Goal: Check status: Check status

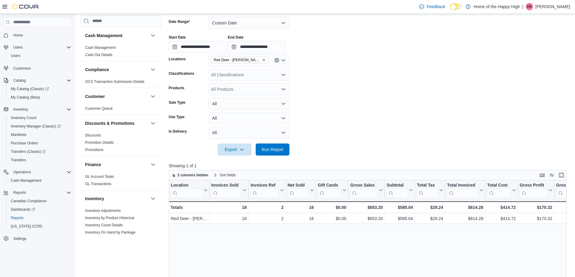
scroll to position [345, 0]
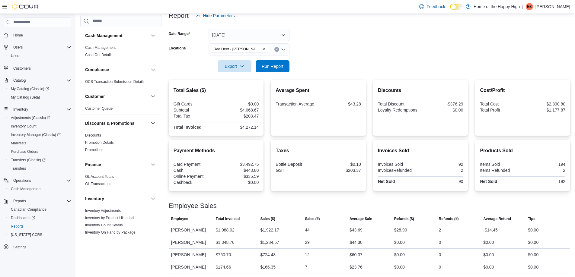
scroll to position [80, 0]
